Goal: Task Accomplishment & Management: Complete application form

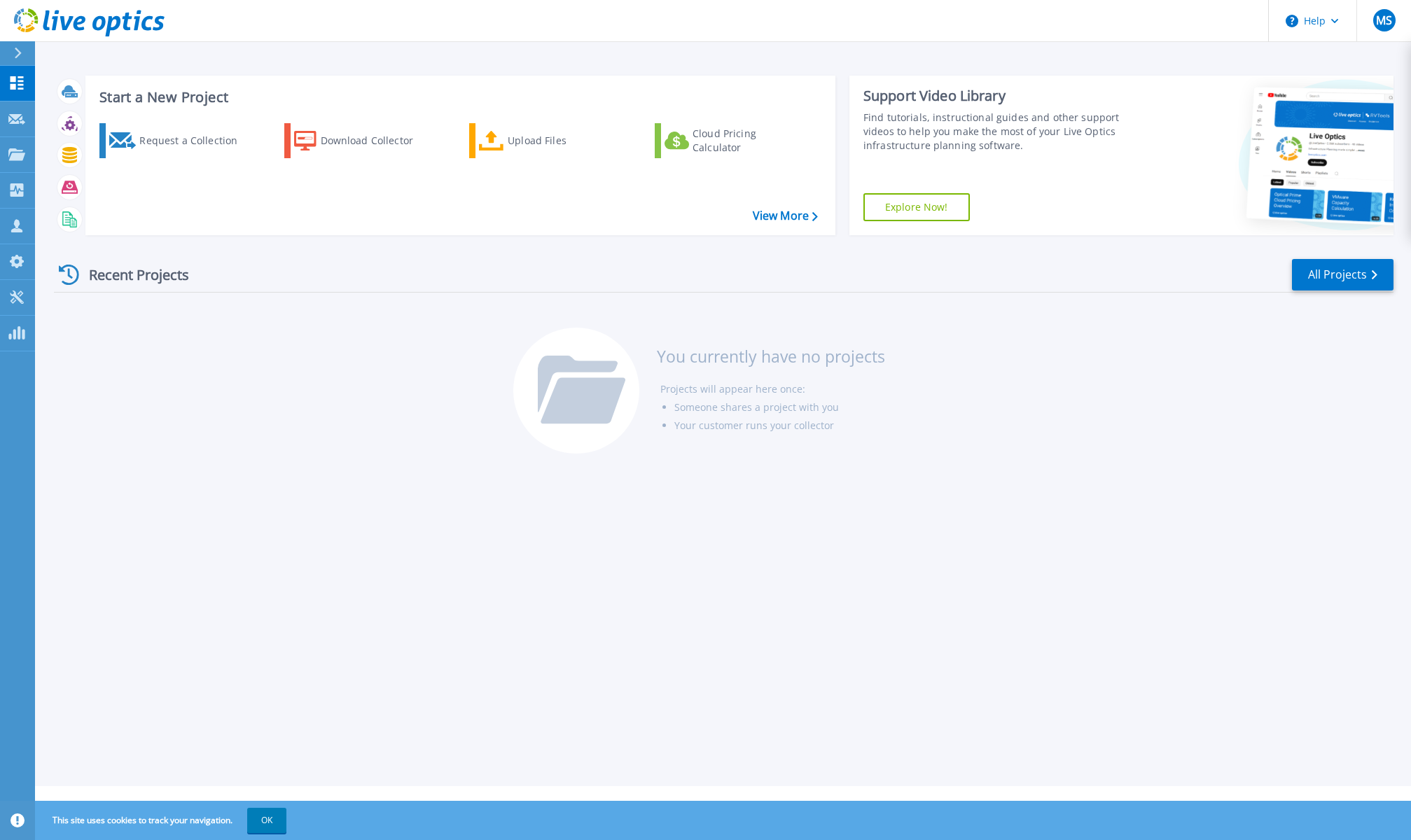
click at [1135, 445] on div "Recent Projects All Projects You currently have no projects Projects will appea…" at bounding box center [723, 357] width 1340 height 221
click at [199, 140] on div "Request a Collection" at bounding box center [195, 140] width 112 height 28
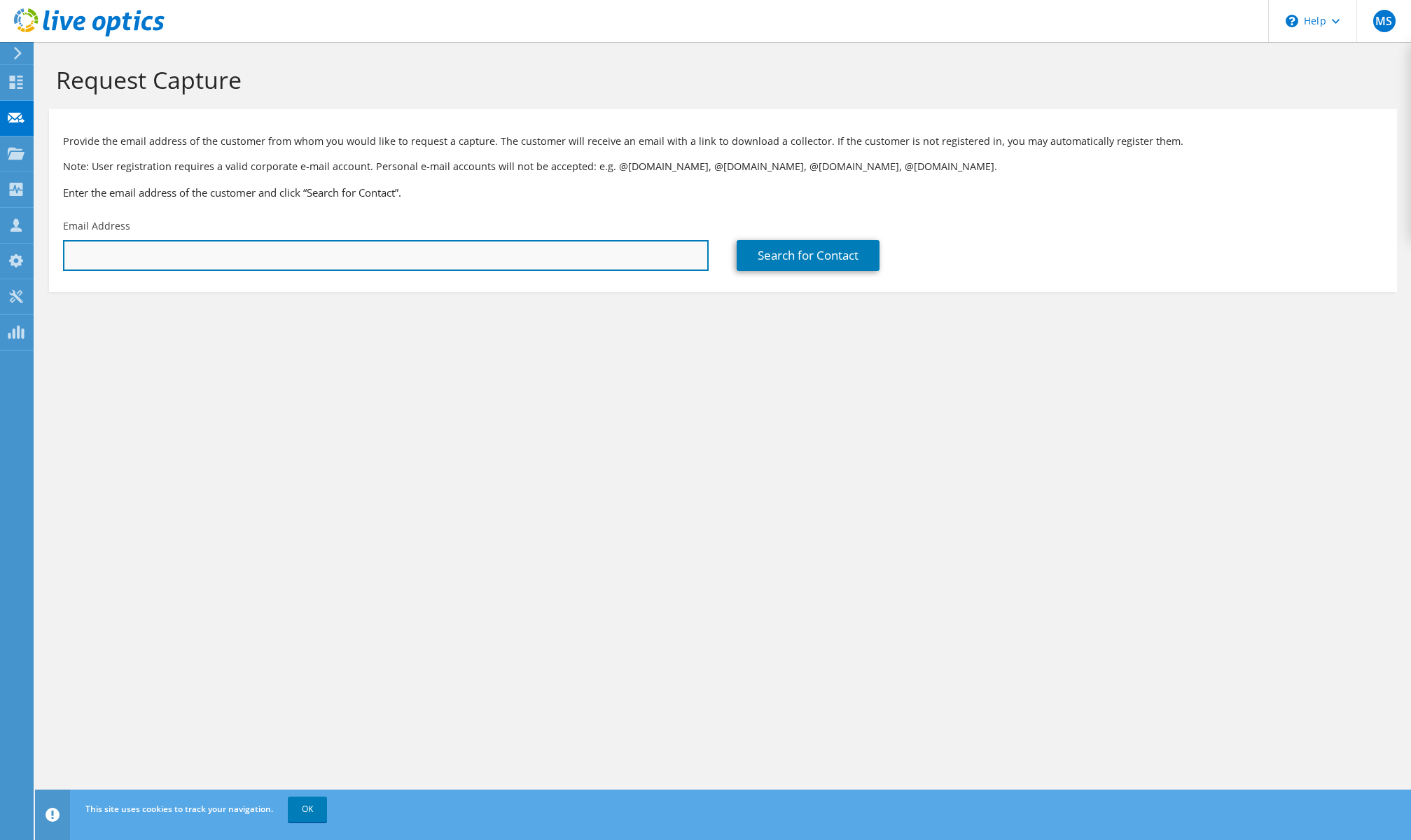
click at [465, 263] on input "text" at bounding box center [385, 256] width 646 height 31
paste input "jeffc@bmhd.org"
type input "jeffc@bmhd.org"
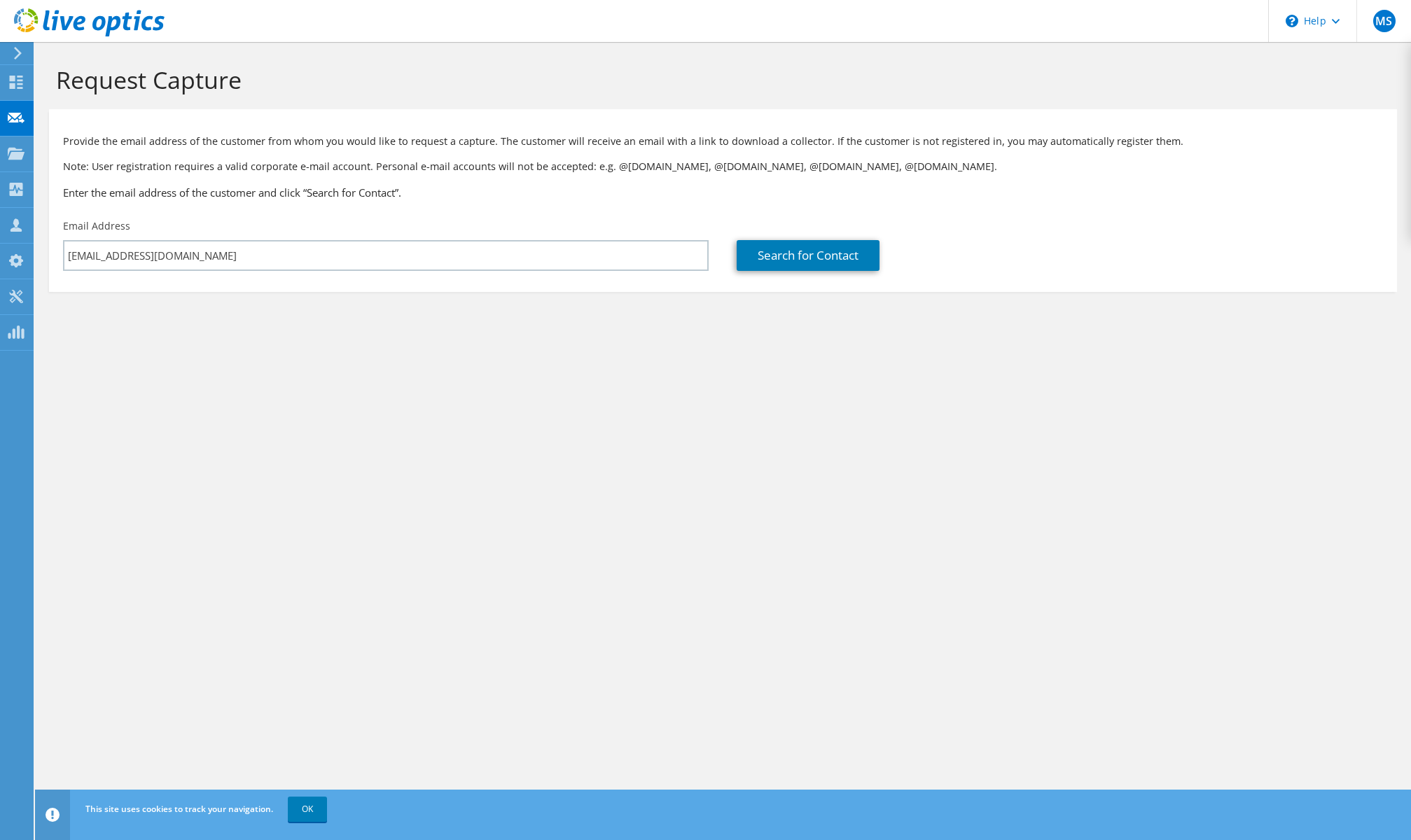
click at [789, 367] on div "Request Capture Provide the email address of the customer from whom you would l…" at bounding box center [723, 441] width 1376 height 798
click at [808, 259] on link "Search for Contact" at bounding box center [808, 256] width 143 height 31
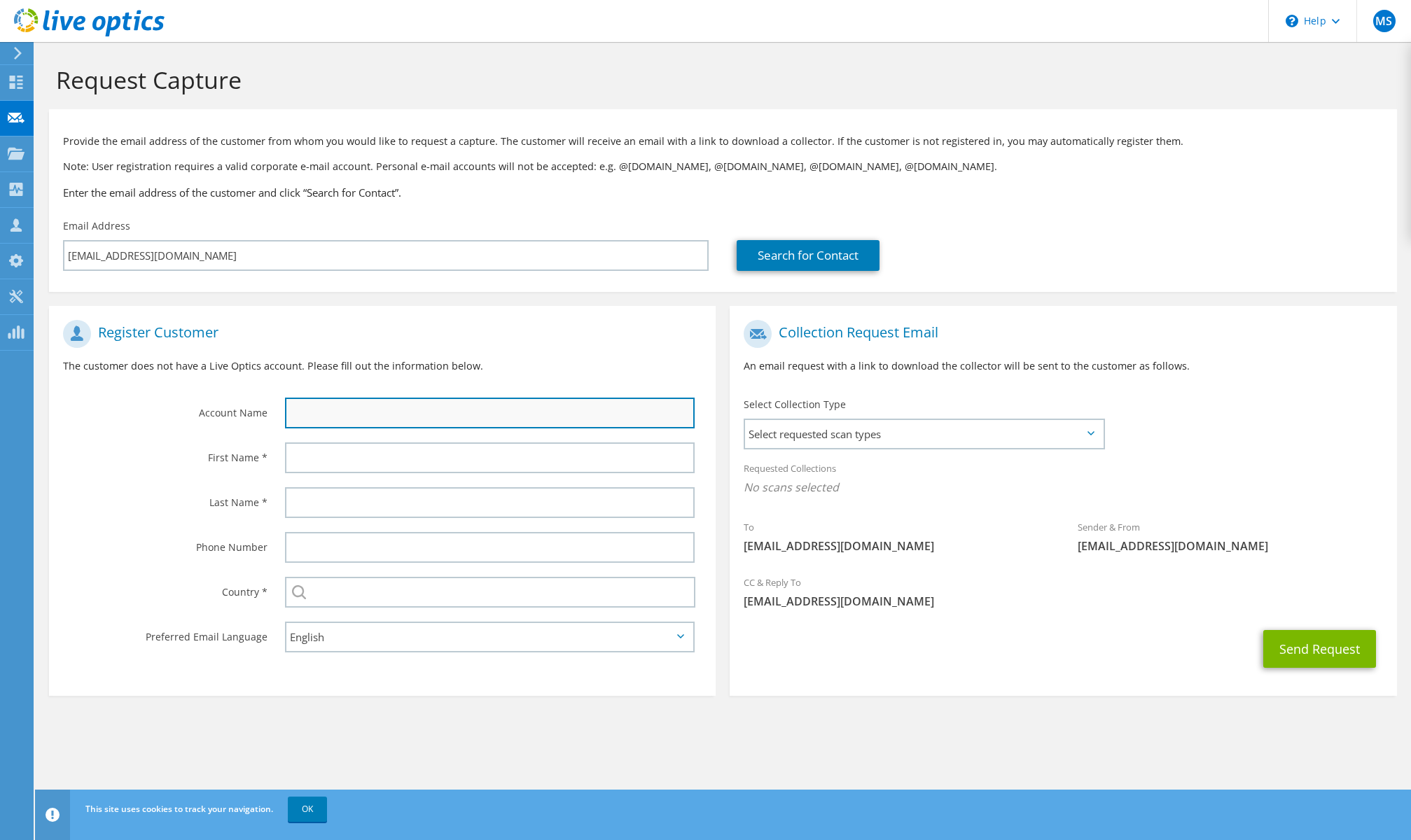
click at [540, 412] on input "text" at bounding box center [490, 413] width 410 height 31
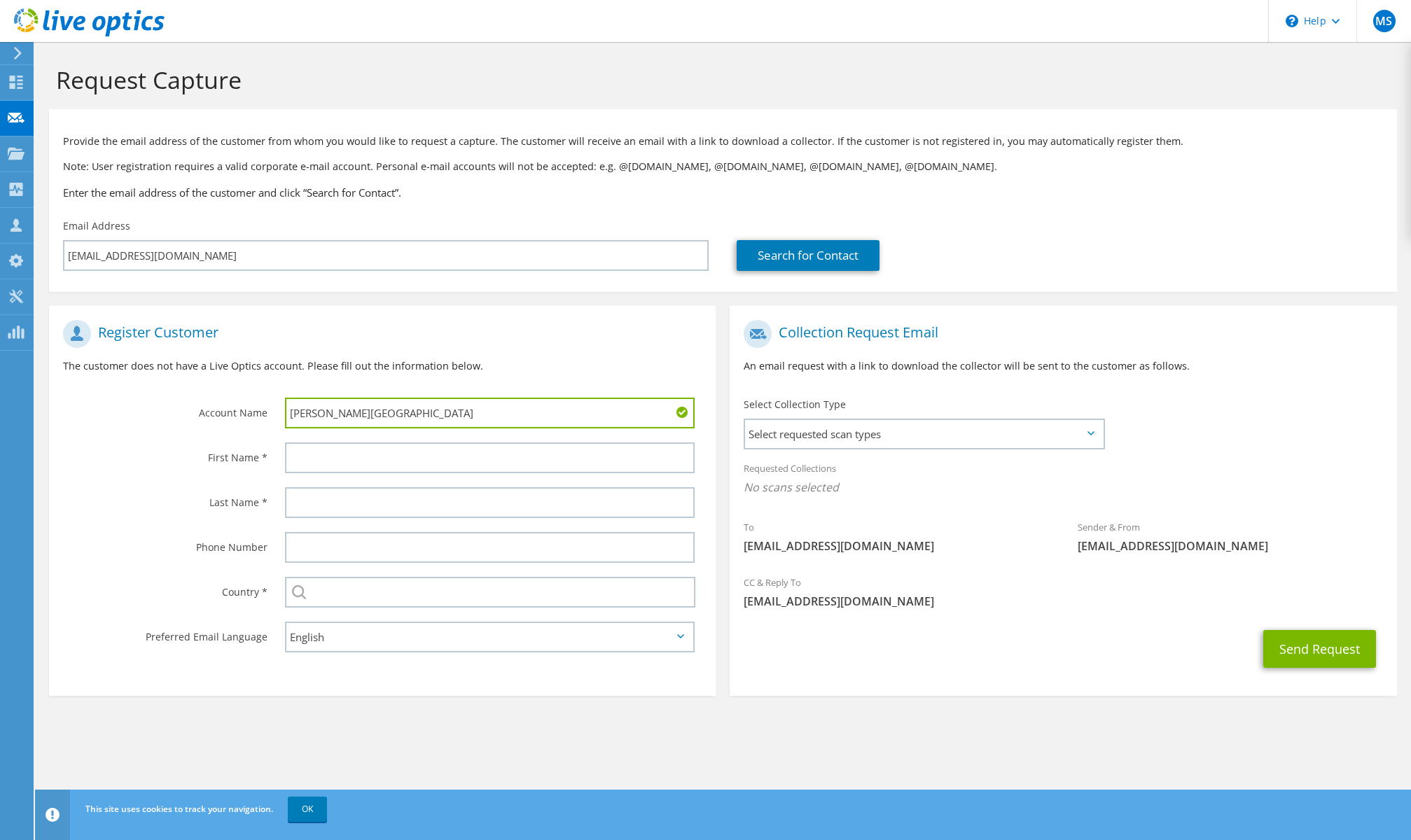
type input "Ballinger Memorial Hospital"
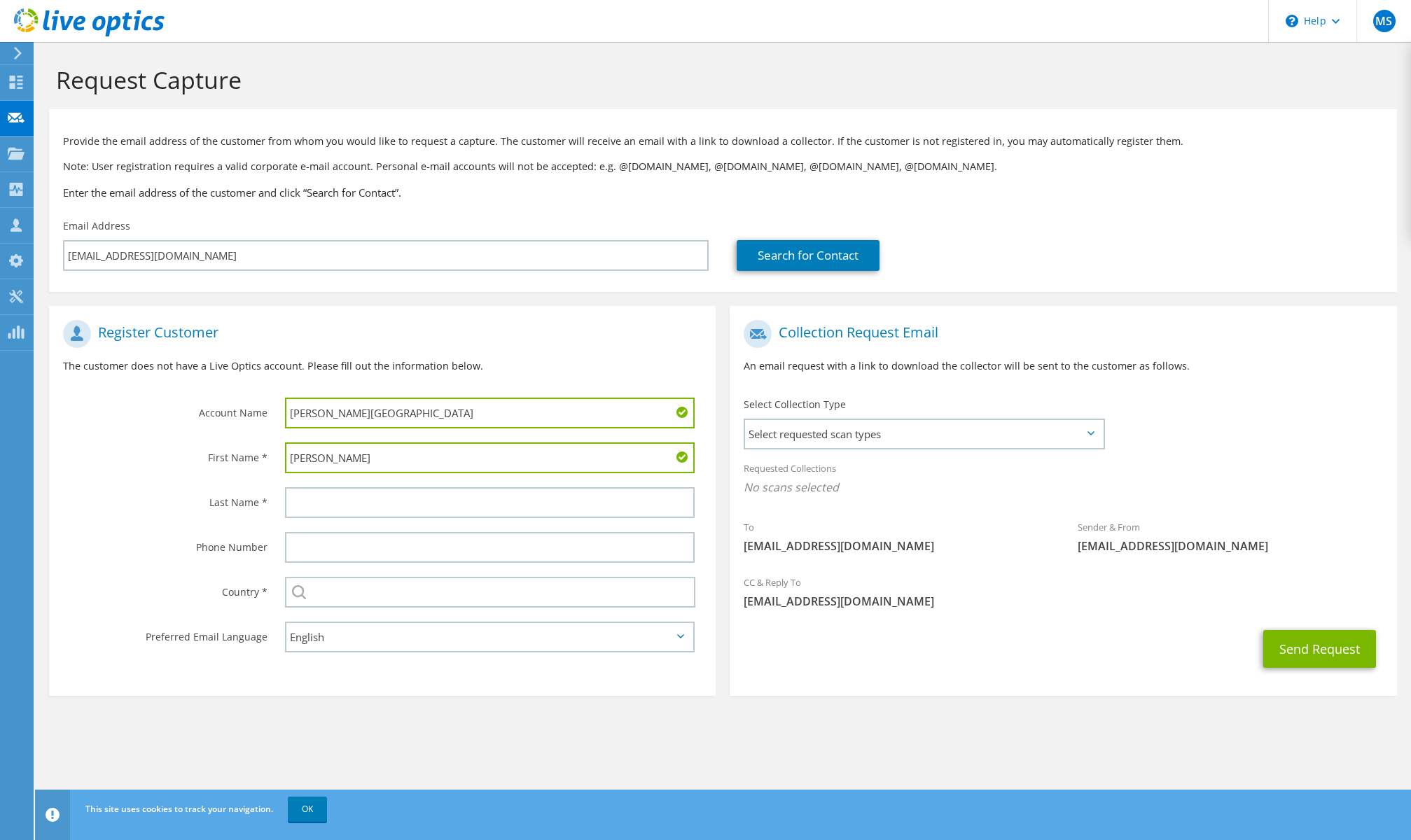
type input "Jeff"
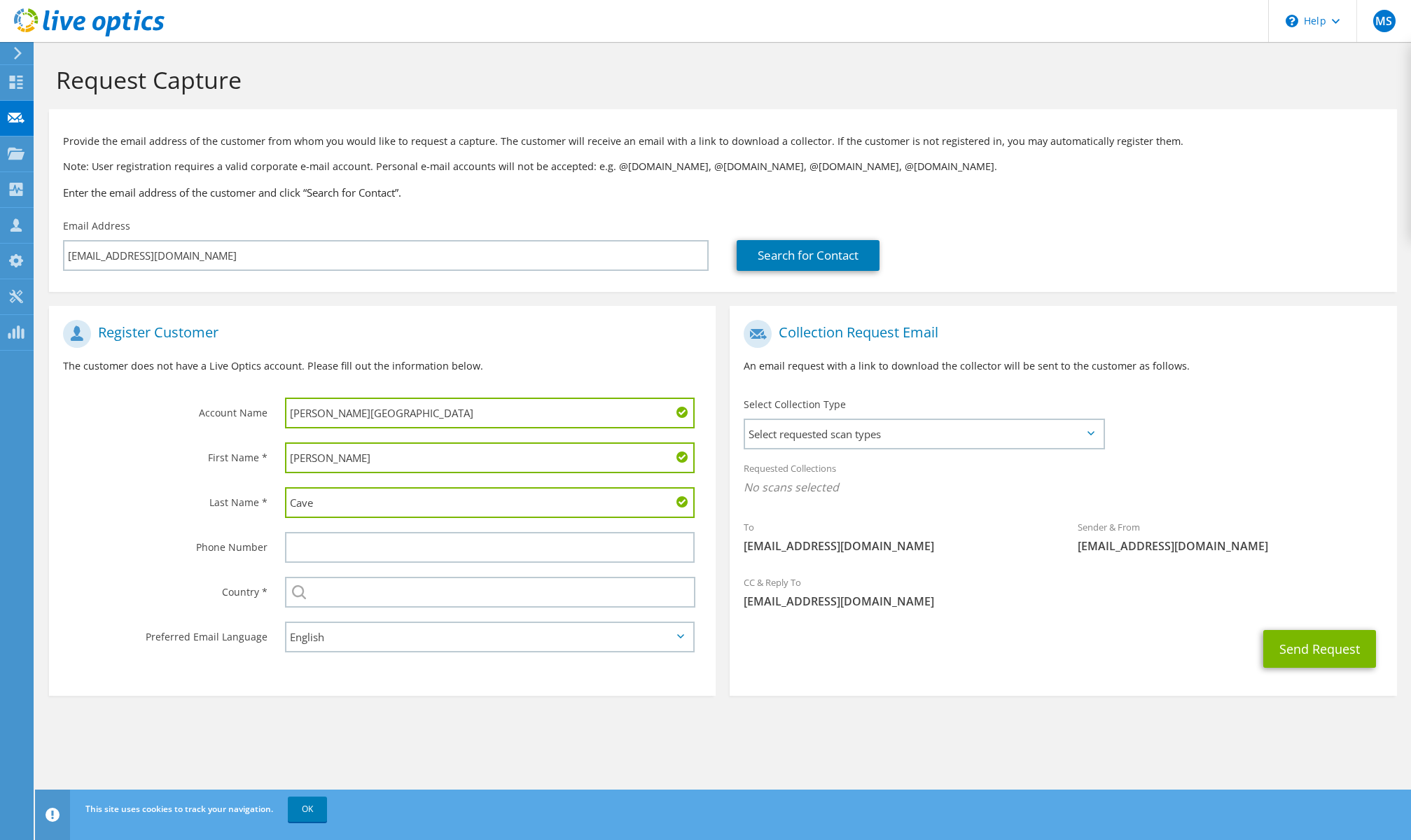
type input "Cave"
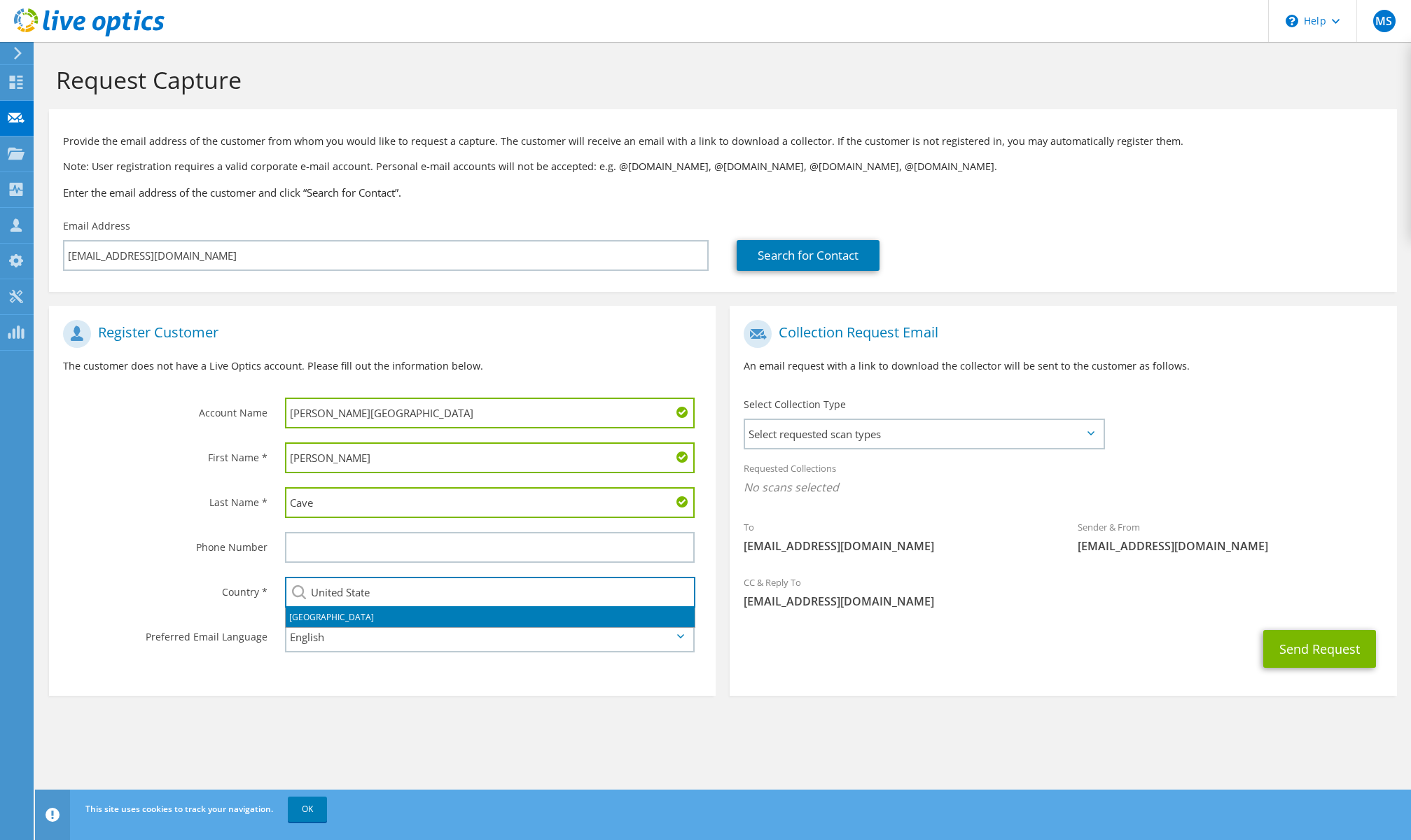
click at [373, 619] on li "United States" at bounding box center [490, 617] width 409 height 20
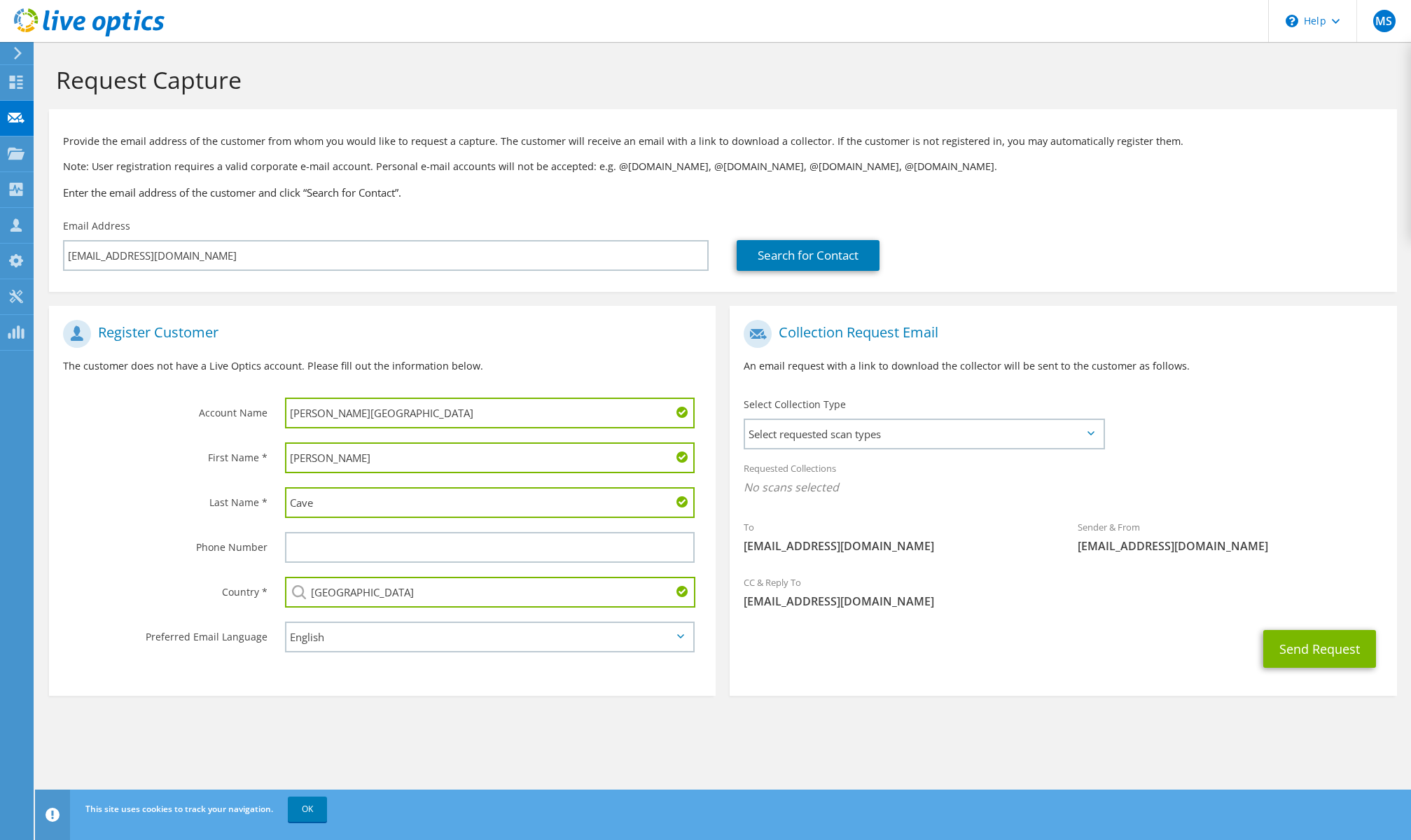
type input "United States"
click at [634, 746] on section "Request Capture Provide the email address of the customer from whom you would l…" at bounding box center [723, 403] width 1376 height 724
click at [942, 440] on span "Select requested scan types" at bounding box center [924, 434] width 357 height 28
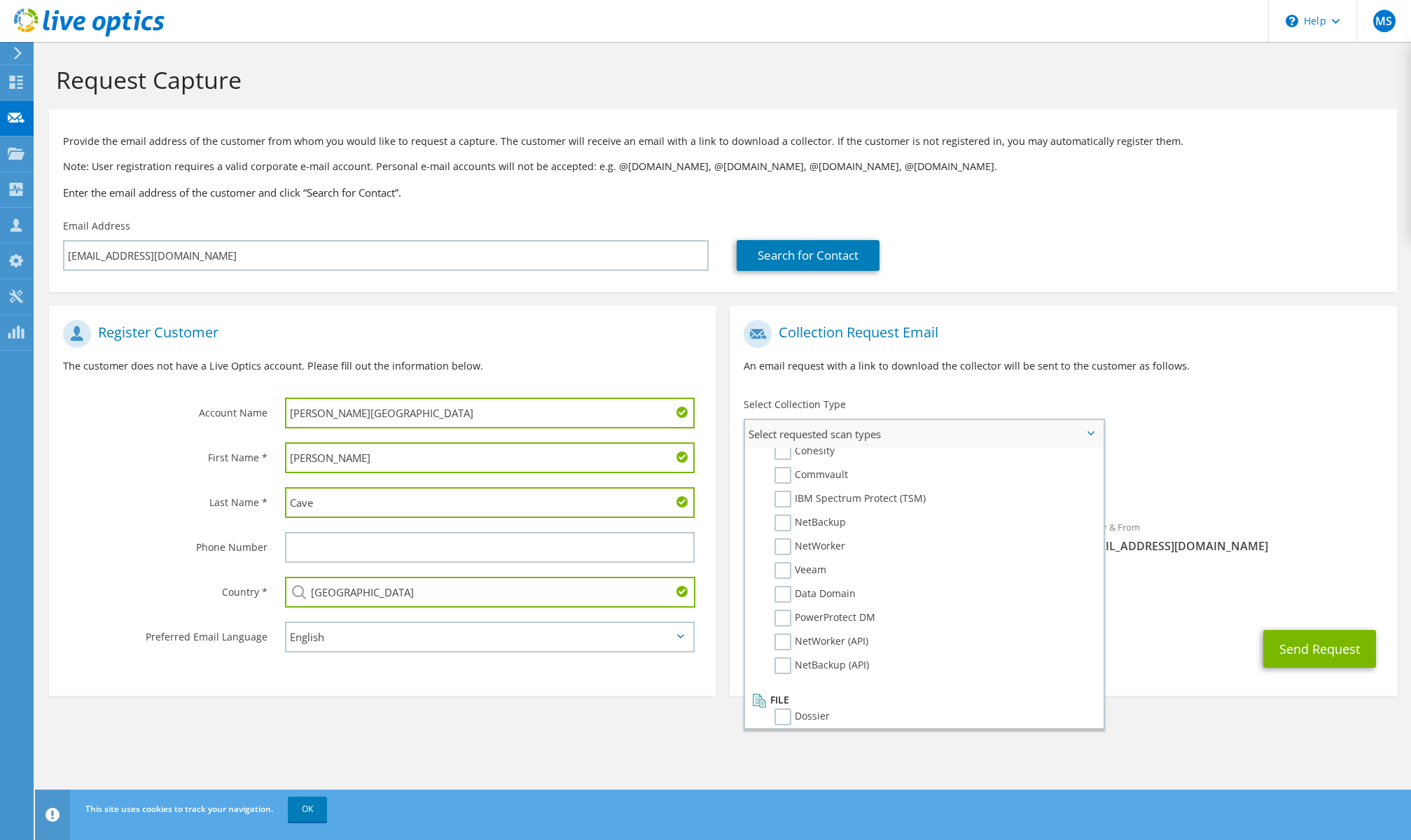
scroll to position [666, 0]
click at [1229, 752] on section "Request Capture Provide the email address of the customer from whom you would l…" at bounding box center [723, 403] width 1376 height 724
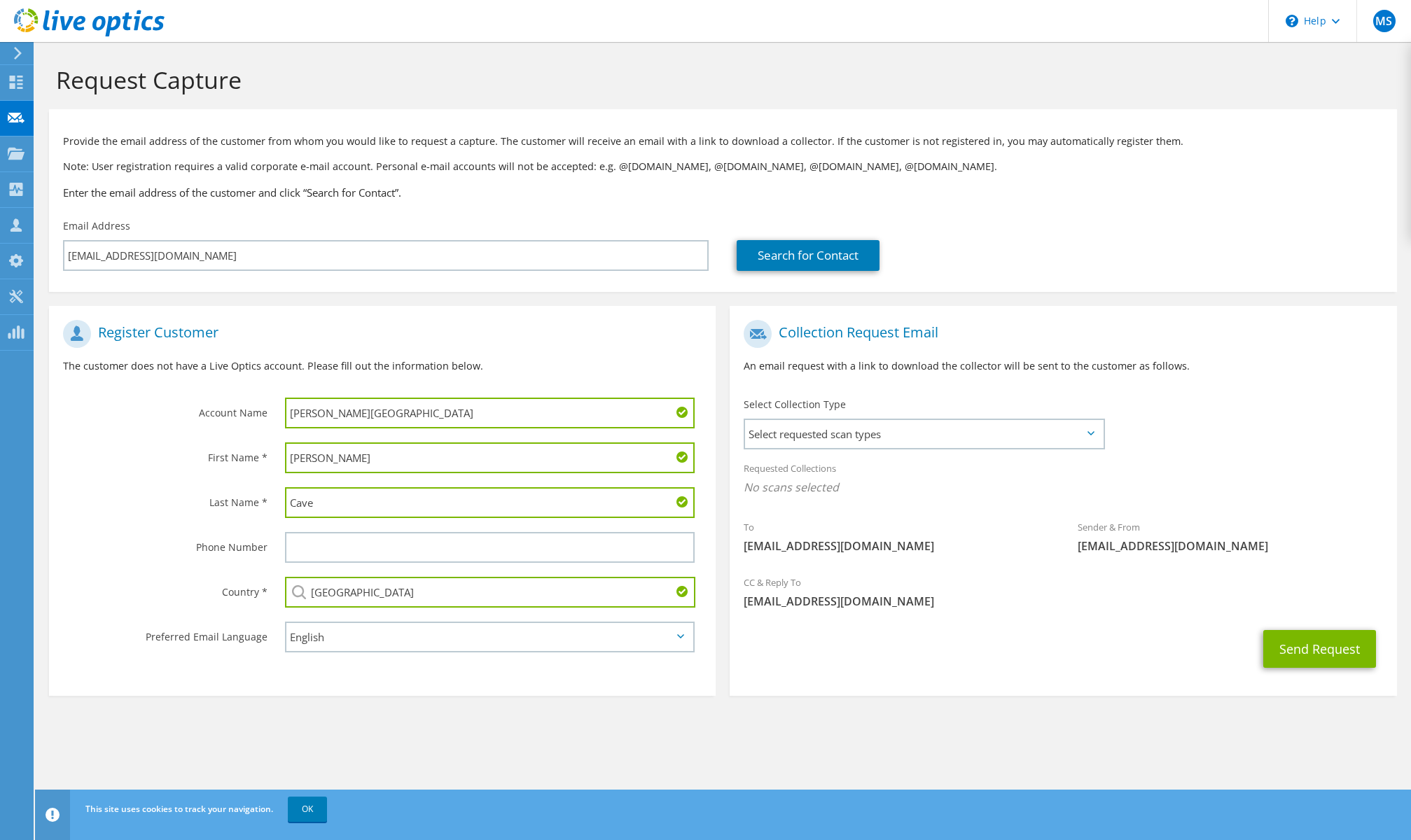
click at [1135, 736] on section "Request Capture Provide the email address of the customer from whom you would l…" at bounding box center [723, 403] width 1376 height 724
click at [1320, 650] on button "Send Request" at bounding box center [1320, 649] width 113 height 38
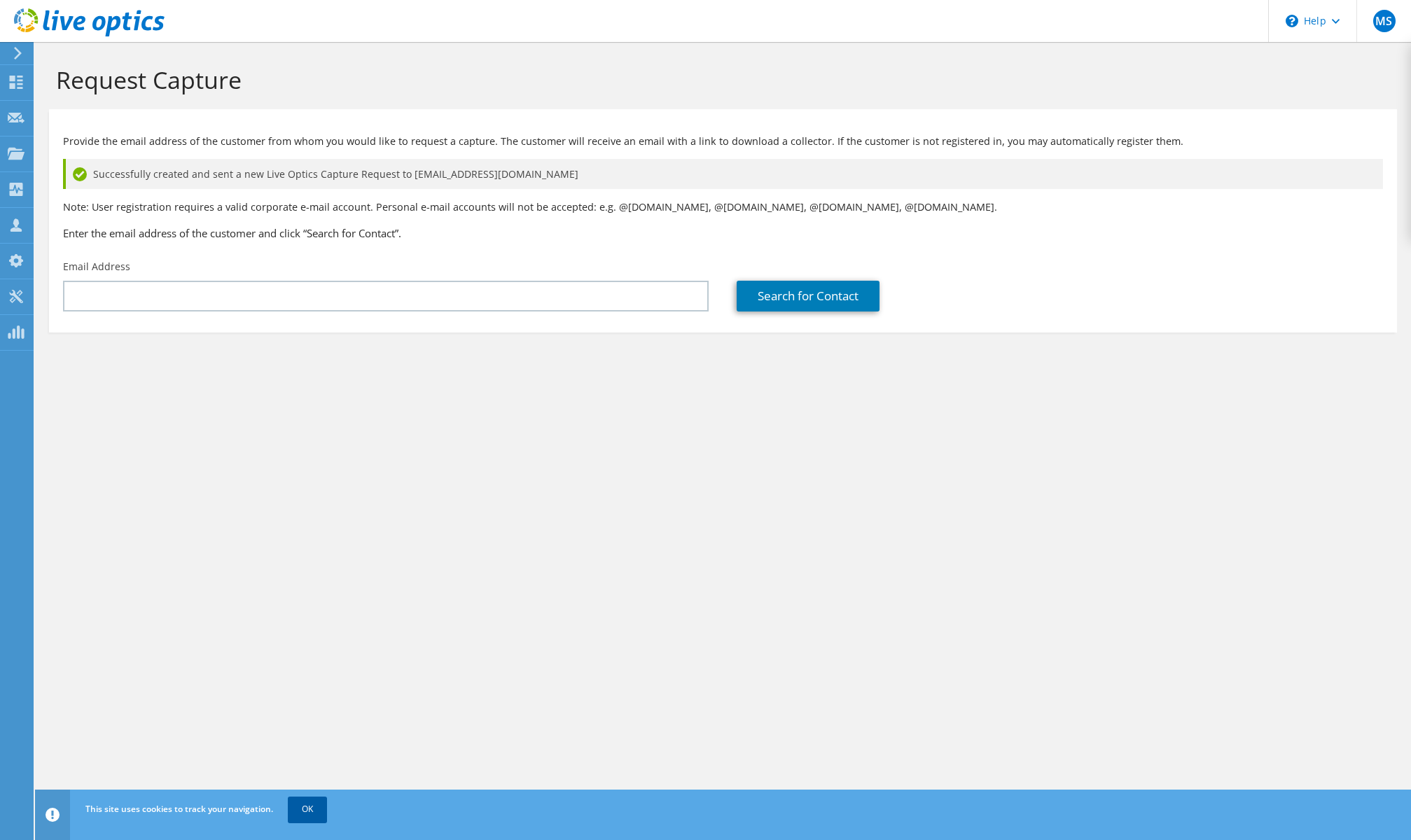
click at [301, 816] on link "OK" at bounding box center [307, 809] width 39 height 25
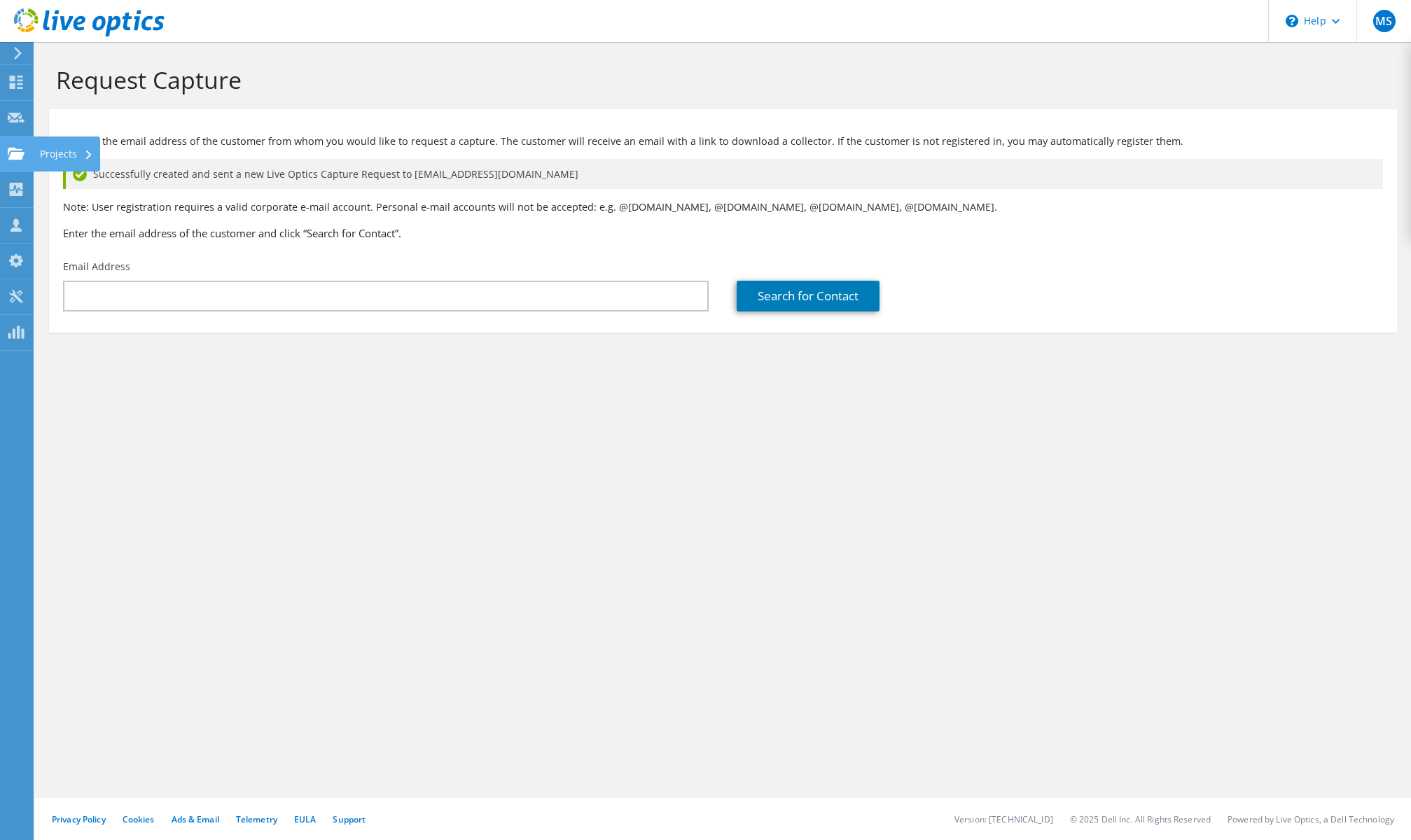
click at [16, 156] on use at bounding box center [16, 153] width 17 height 12
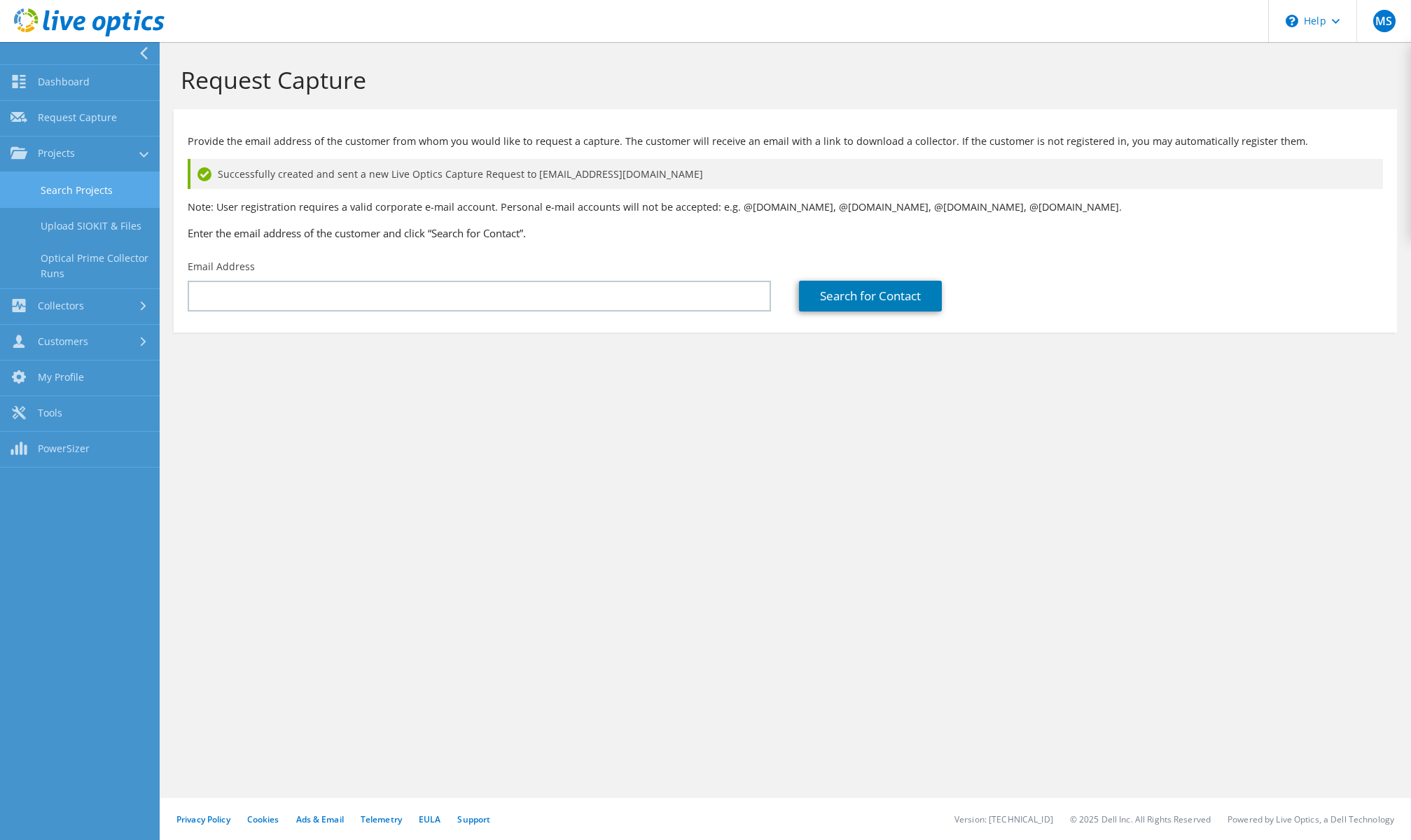
click at [95, 191] on link "Search Projects" at bounding box center [80, 190] width 160 height 36
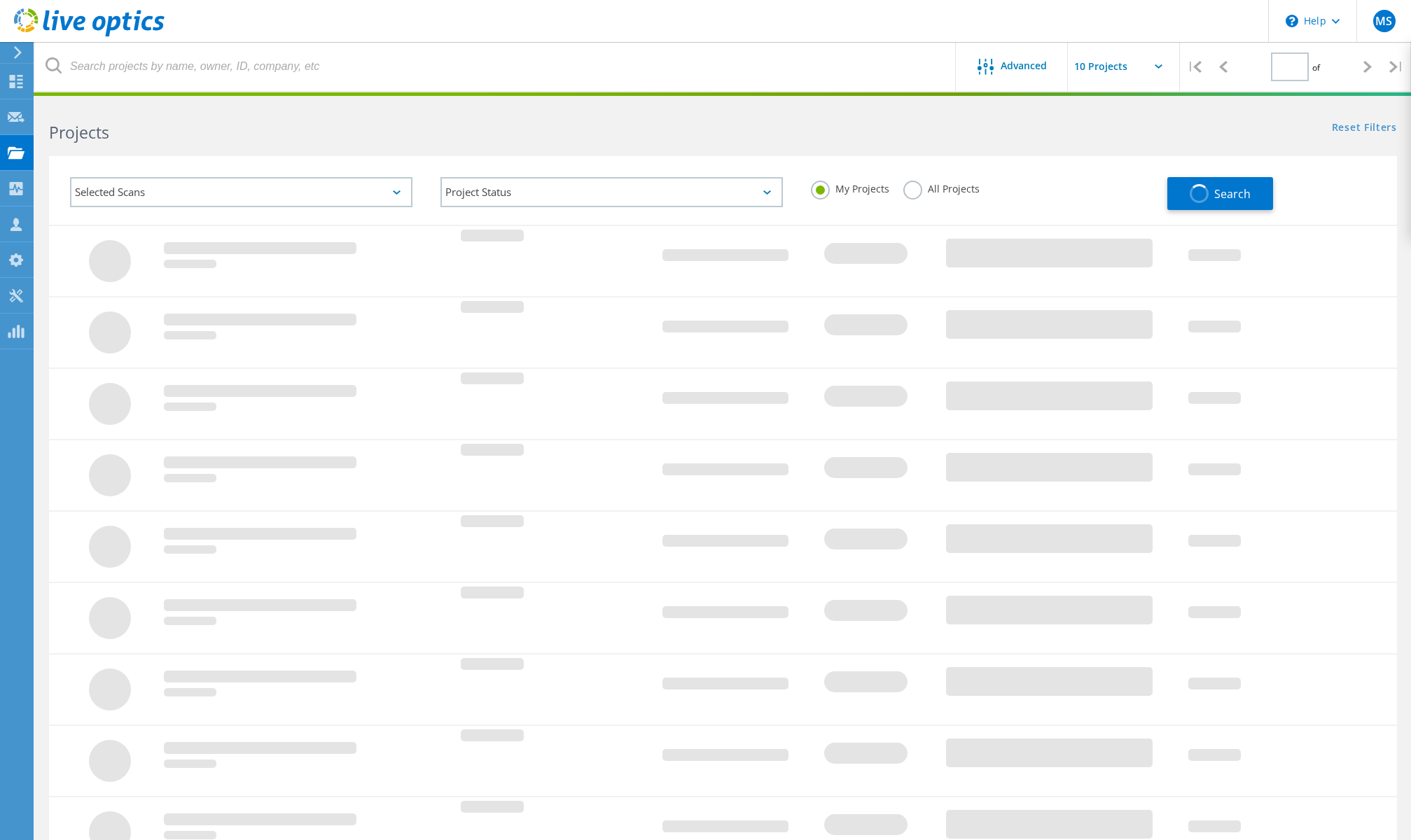
type input "1"
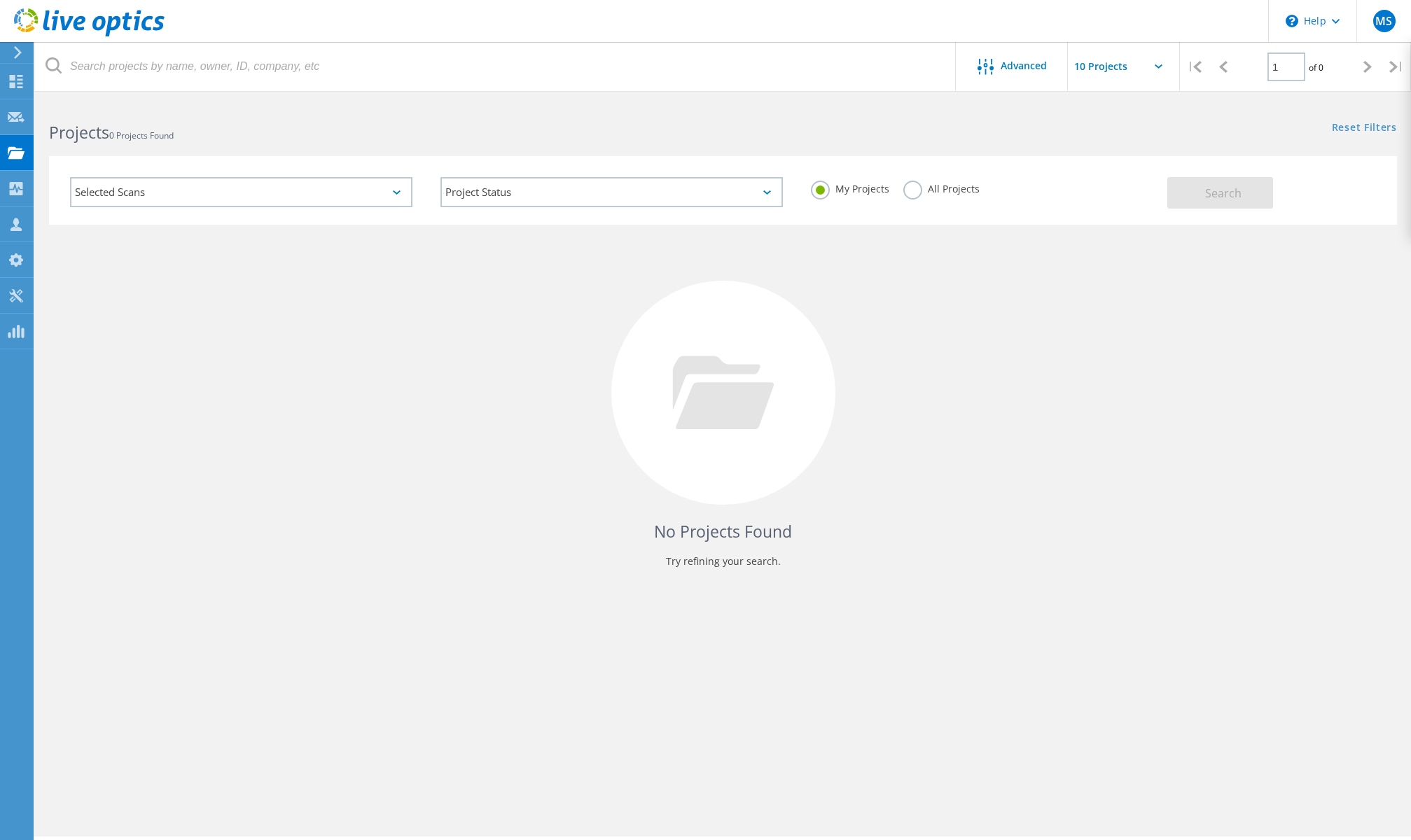
click at [1118, 65] on input "text" at bounding box center [1138, 66] width 140 height 49
click at [336, 440] on div "No Projects Found Try refining your search." at bounding box center [723, 405] width 1348 height 362
